Goal: Task Accomplishment & Management: Manage account settings

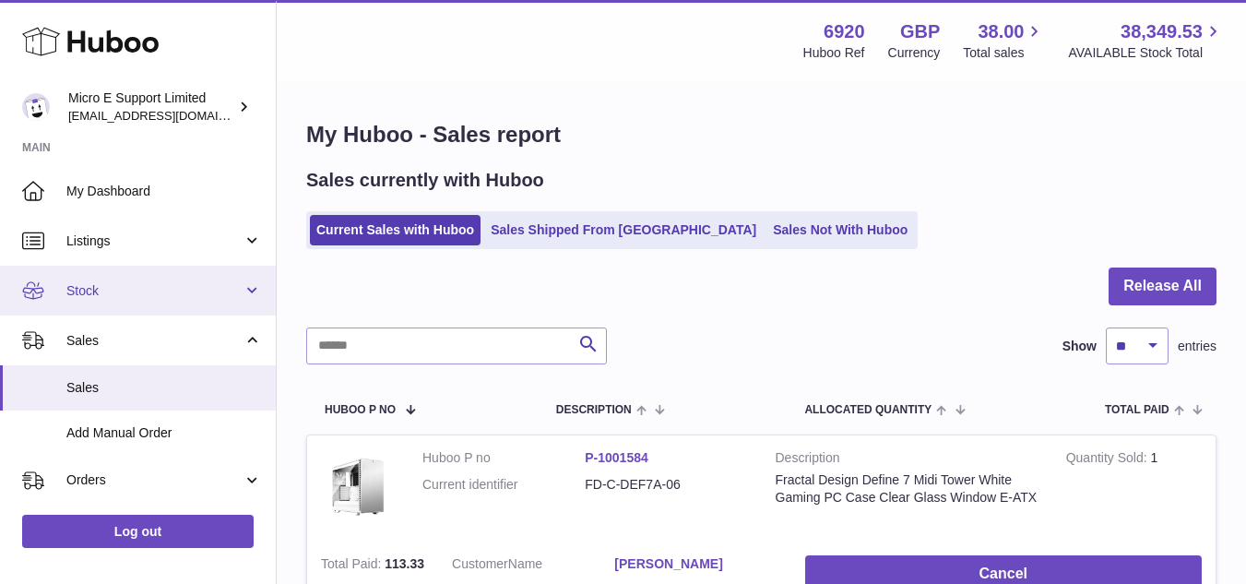
click at [148, 294] on span "Stock" at bounding box center [154, 291] width 176 height 18
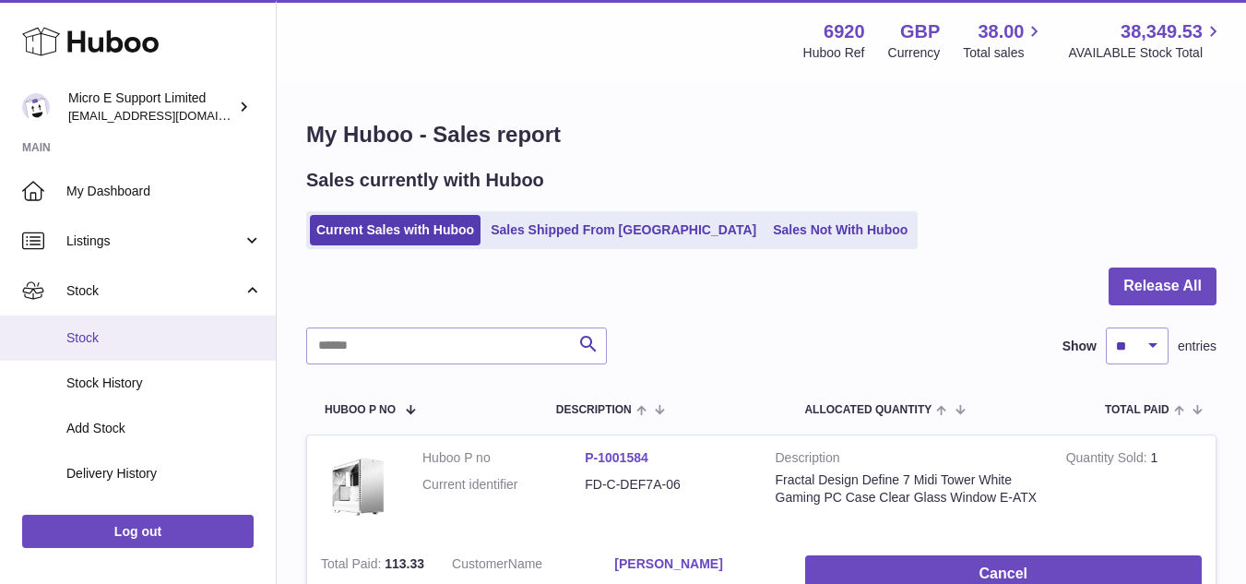
click at [105, 331] on span "Stock" at bounding box center [164, 338] width 196 height 18
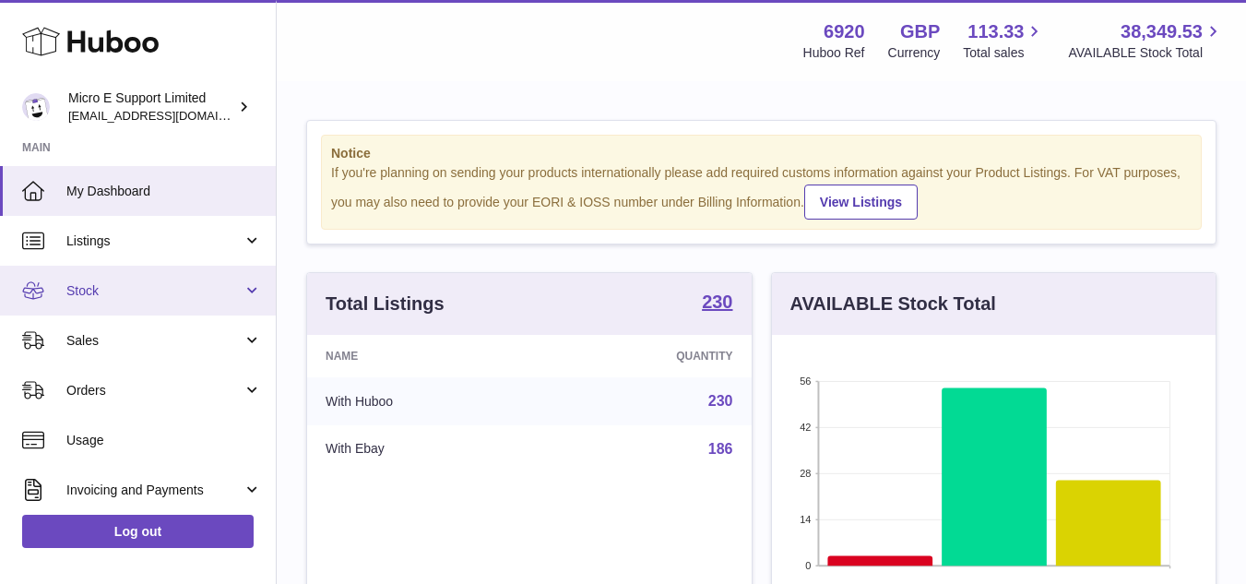
click at [144, 300] on link "Stock" at bounding box center [138, 291] width 276 height 50
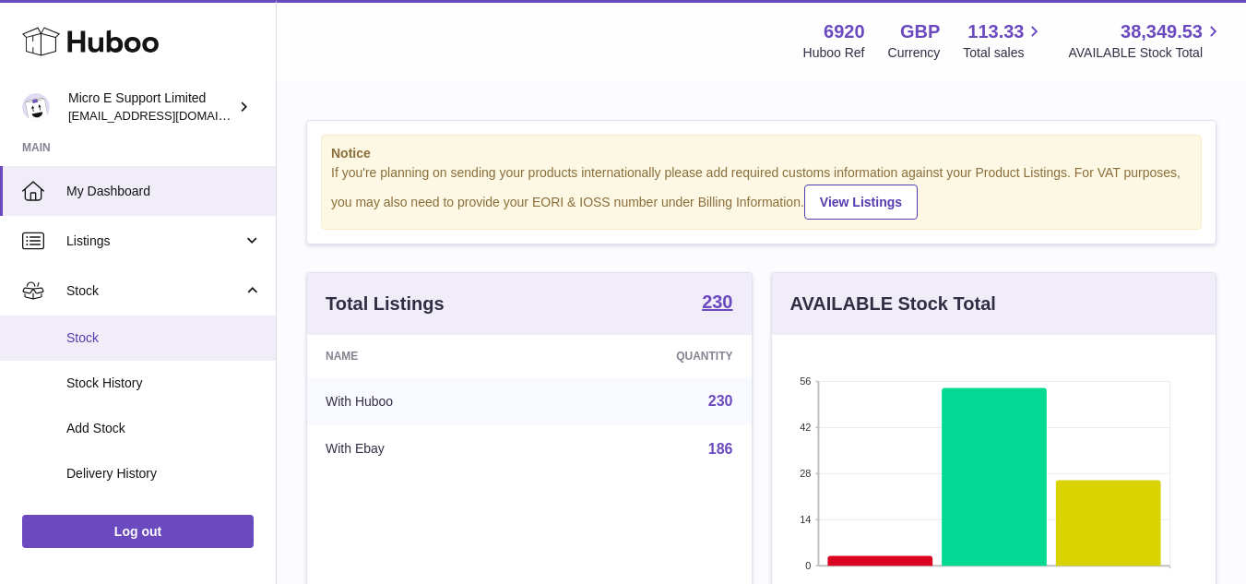
click at [100, 337] on span "Stock" at bounding box center [164, 338] width 196 height 18
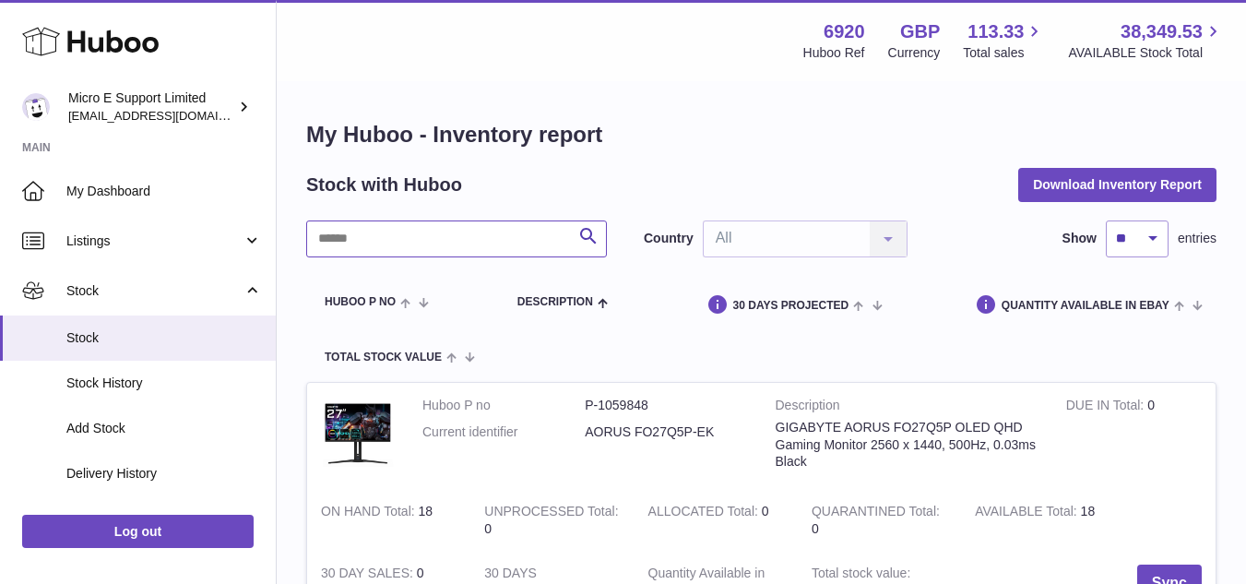
click at [439, 243] on input "text" at bounding box center [456, 238] width 301 height 37
type input "****"
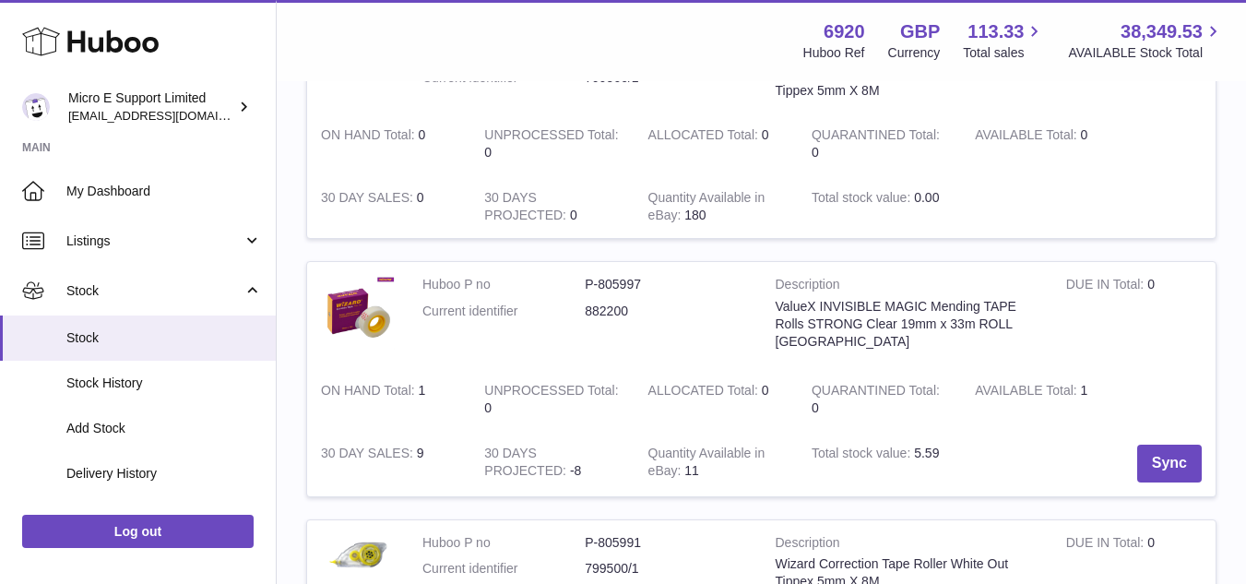
scroll to position [369, 0]
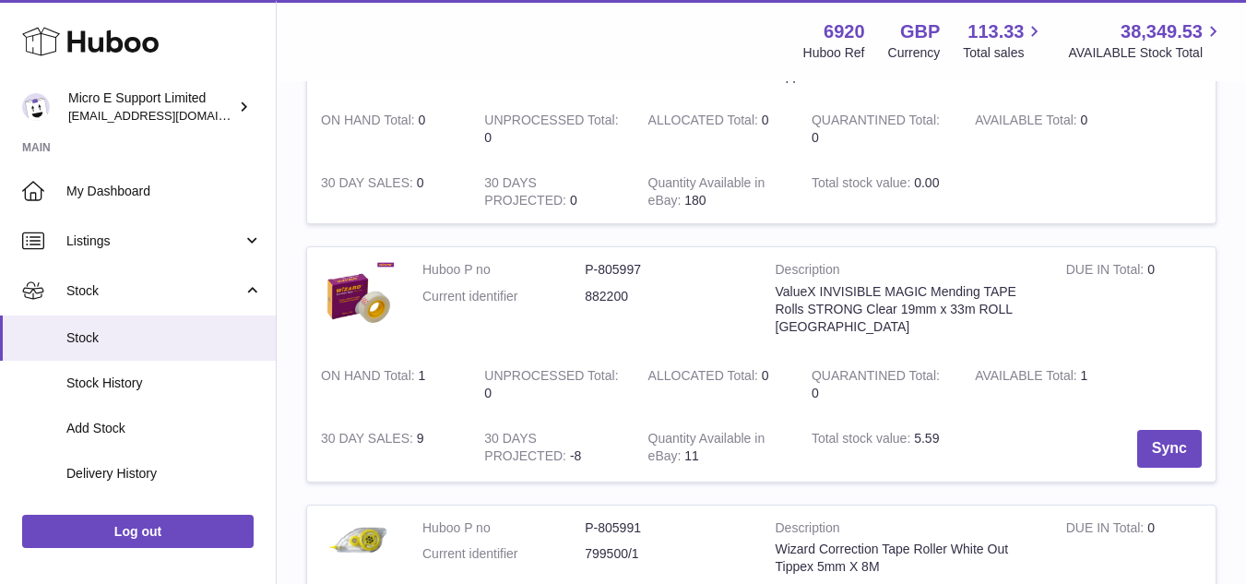
drag, startPoint x: 407, startPoint y: 441, endPoint x: 455, endPoint y: 440, distance: 48.0
click at [455, 440] on td "30 DAY SALES 9" at bounding box center [388, 448] width 163 height 65
click at [477, 441] on td "30 DAYS PROJECTED -8" at bounding box center [551, 448] width 163 height 65
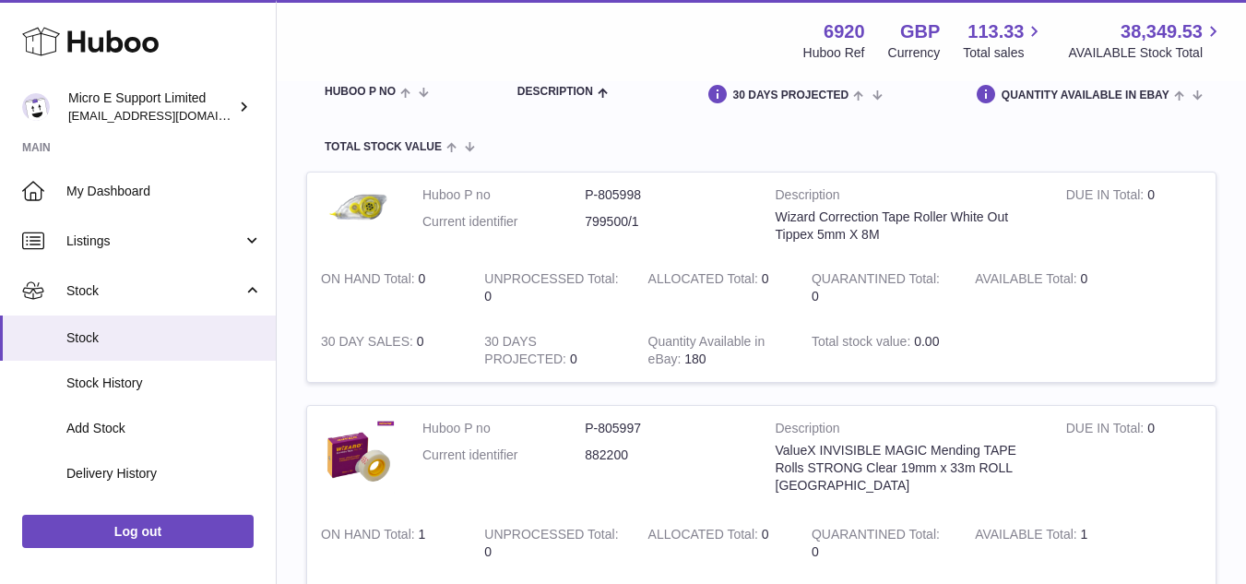
scroll to position [0, 0]
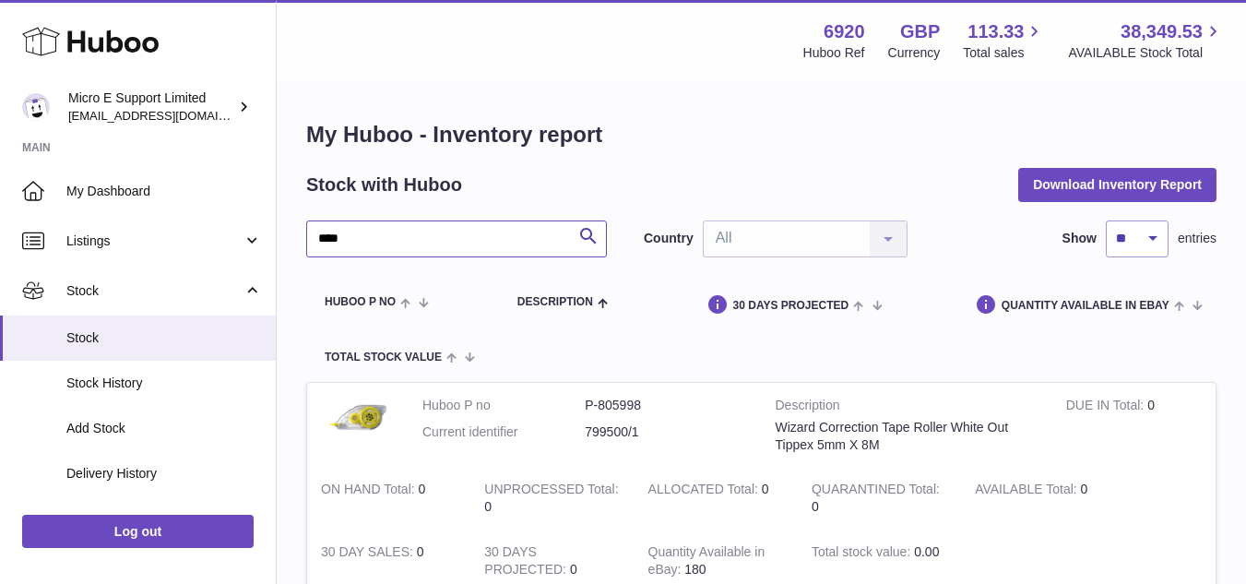
click at [445, 243] on input "****" at bounding box center [456, 238] width 301 height 37
click at [0, 211] on div at bounding box center [0, 292] width 0 height 584
